Goal: Find specific page/section: Find specific page/section

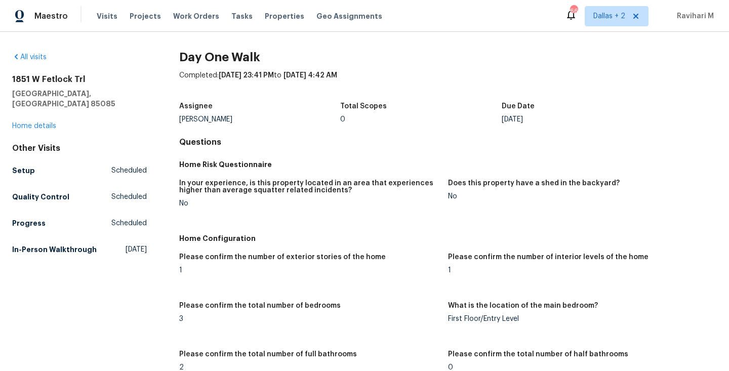
click at [99, 20] on span "Visits" at bounding box center [107, 16] width 21 height 10
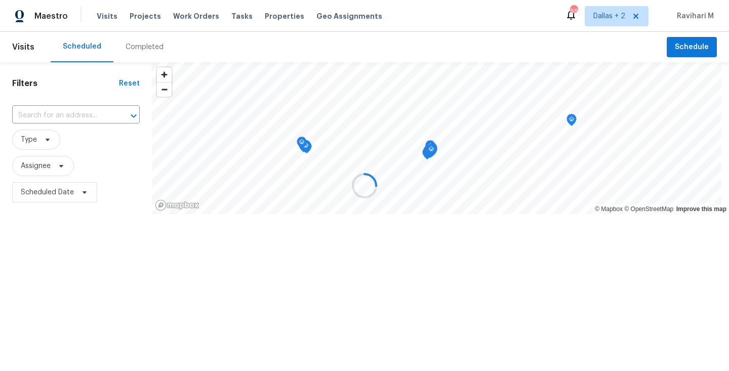
click at [145, 40] on div at bounding box center [364, 185] width 729 height 371
click at [144, 52] on div "Completed" at bounding box center [144, 47] width 38 height 10
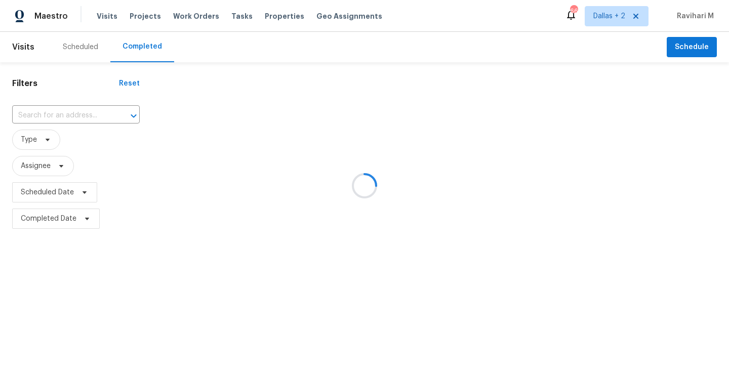
click at [144, 52] on div at bounding box center [364, 185] width 729 height 371
click at [54, 120] on div at bounding box center [364, 185] width 729 height 371
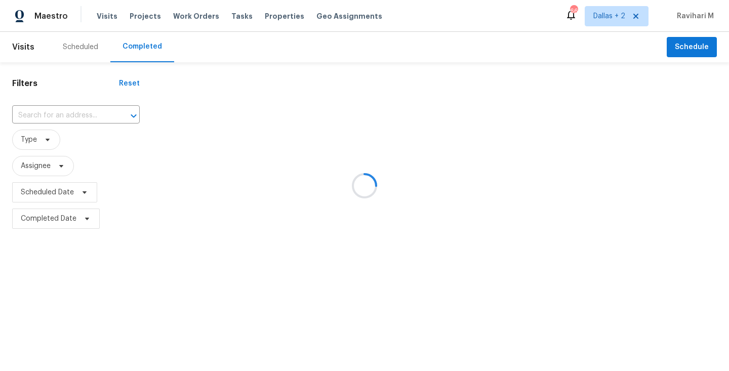
click at [54, 116] on div at bounding box center [364, 185] width 729 height 371
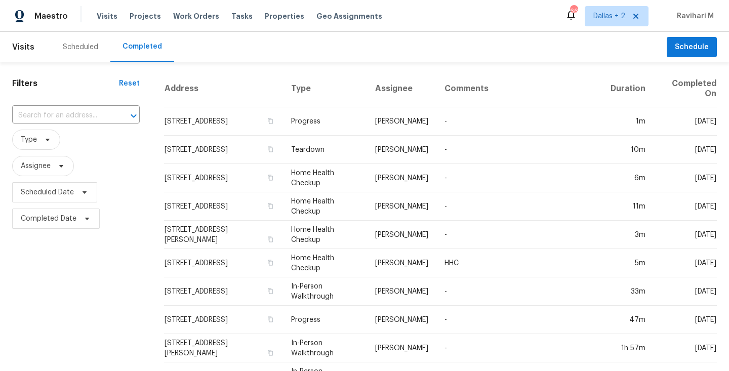
click at [54, 116] on input "text" at bounding box center [61, 116] width 99 height 16
paste input "[STREET_ADDRESS]"
type input "[STREET_ADDRESS]"
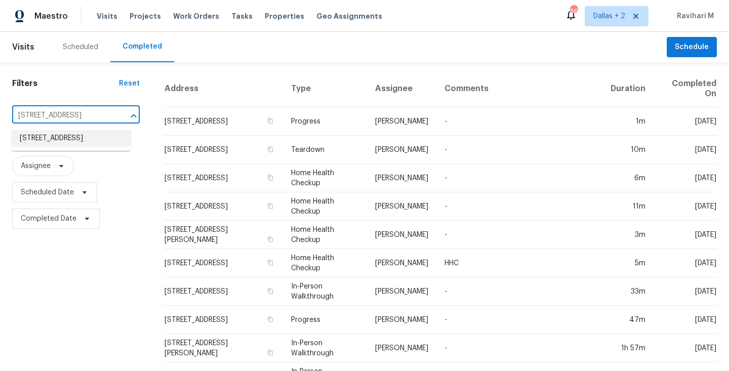
click at [60, 147] on li "[STREET_ADDRESS]" at bounding box center [71, 138] width 119 height 17
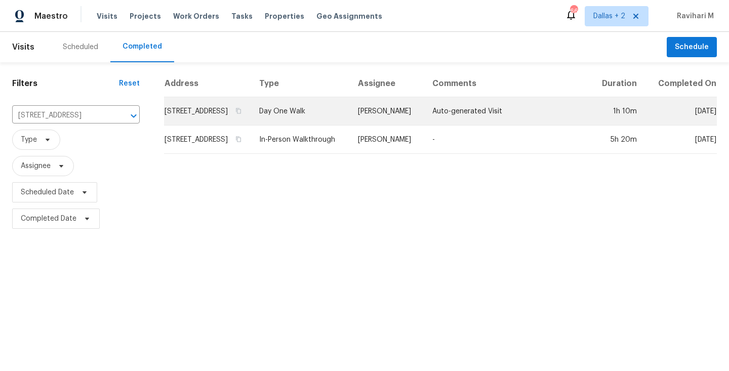
click at [350, 125] on td "Day One Walk" at bounding box center [300, 111] width 99 height 28
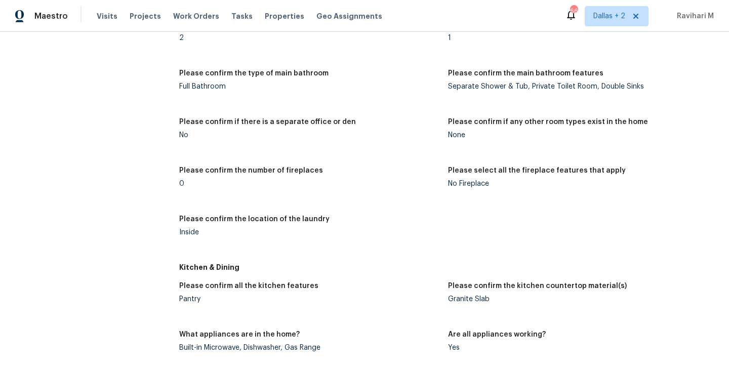
scroll to position [1226, 0]
